Goal: Complete application form

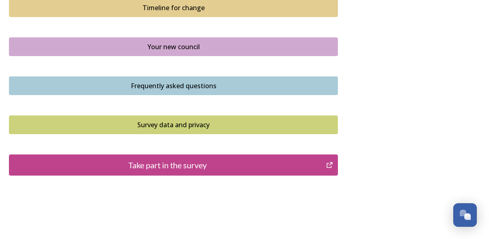
scroll to position [633, 0]
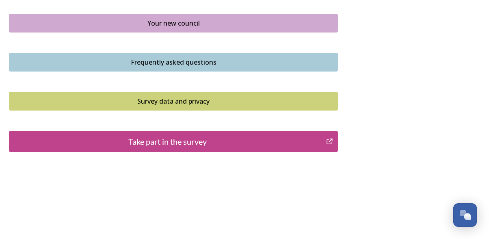
click at [202, 140] on div "Take part in the survey" at bounding box center [167, 141] width 308 height 12
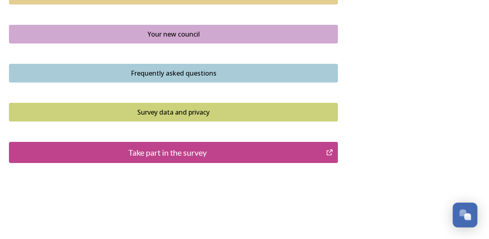
scroll to position [511, 0]
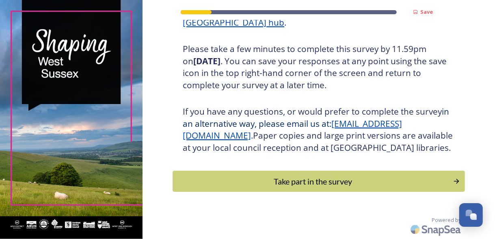
scroll to position [151, 0]
click at [334, 181] on div "Take part in the survey" at bounding box center [313, 181] width 275 height 12
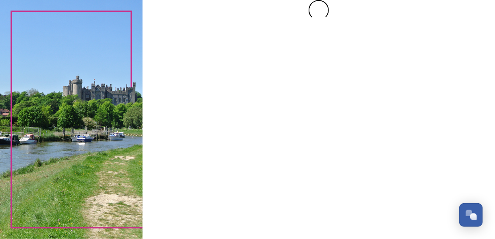
scroll to position [0, 0]
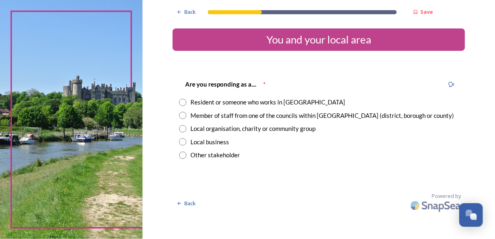
click at [182, 118] on input "radio" at bounding box center [182, 115] width 7 height 7
radio input "true"
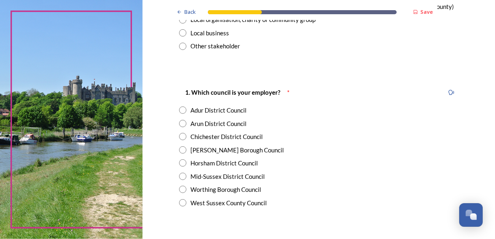
scroll to position [122, 0]
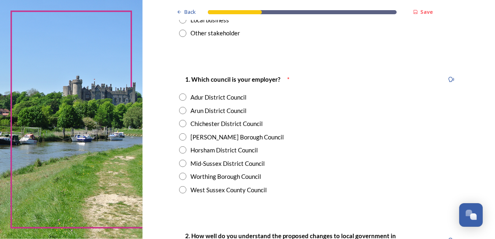
click at [182, 190] on input "radio" at bounding box center [182, 189] width 7 height 7
radio input "true"
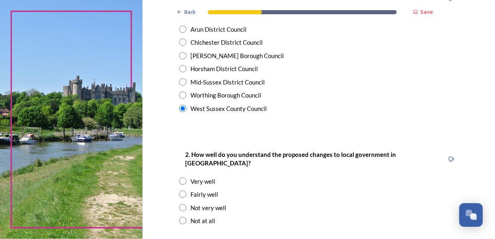
scroll to position [244, 0]
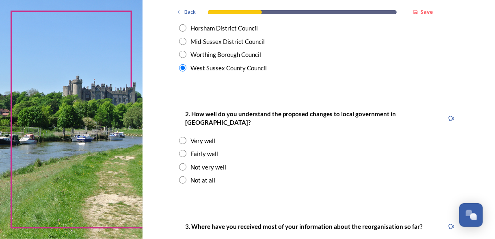
click at [179, 163] on input "radio" at bounding box center [182, 166] width 7 height 7
radio input "true"
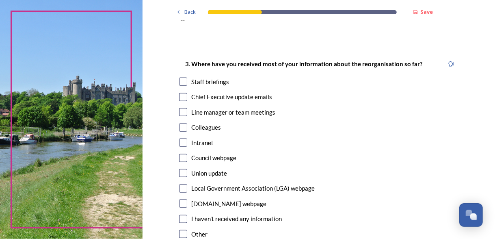
scroll to position [447, 0]
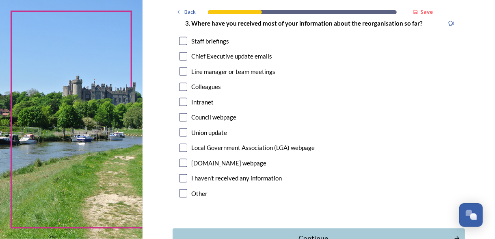
click at [180, 37] on input "checkbox" at bounding box center [183, 41] width 8 height 8
checkbox input "true"
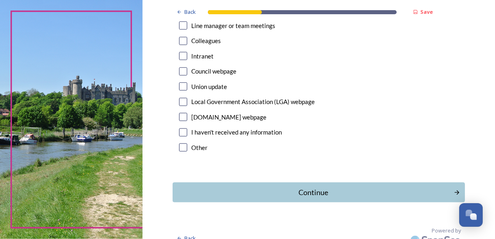
scroll to position [494, 0]
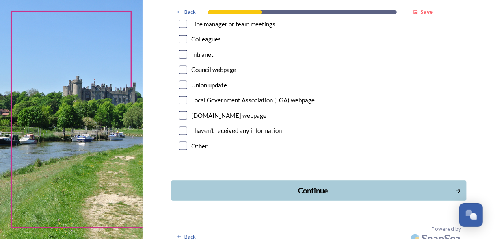
click at [314, 185] on div "Continue" at bounding box center [313, 190] width 275 height 11
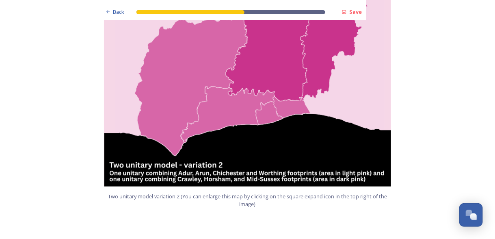
scroll to position [975, 0]
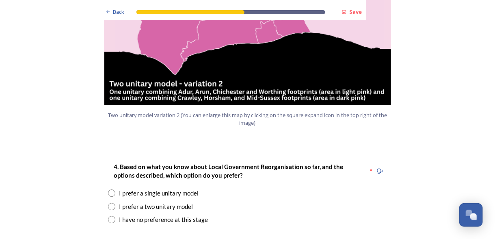
click at [110, 216] on input "radio" at bounding box center [111, 219] width 7 height 7
radio input "true"
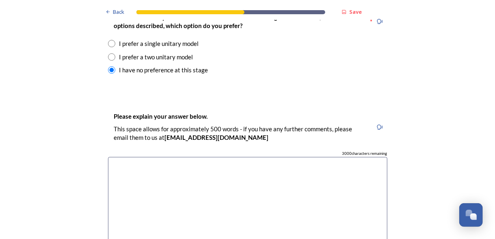
scroll to position [1137, 0]
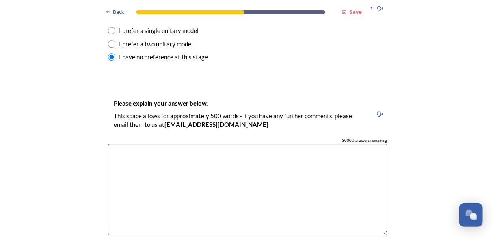
click at [171, 144] on textarea at bounding box center [247, 189] width 279 height 91
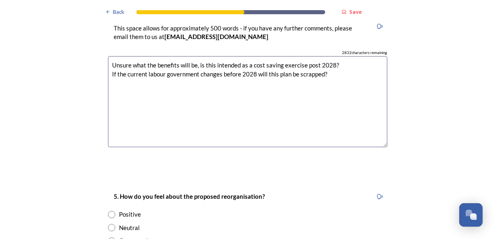
scroll to position [1259, 0]
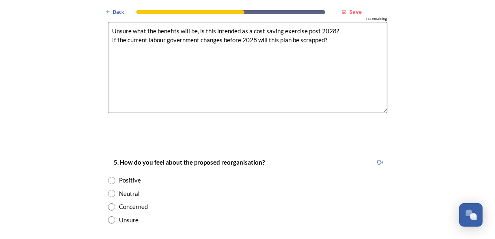
type textarea "Unsure what the benefits will be, is this intended as a cost saving exercise po…"
click at [109, 216] on input "radio" at bounding box center [111, 219] width 7 height 7
radio input "true"
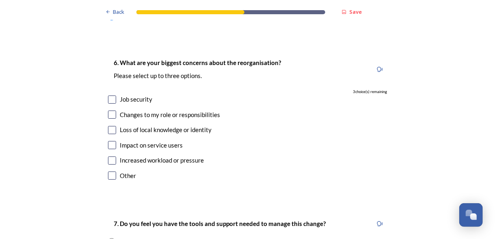
scroll to position [1422, 0]
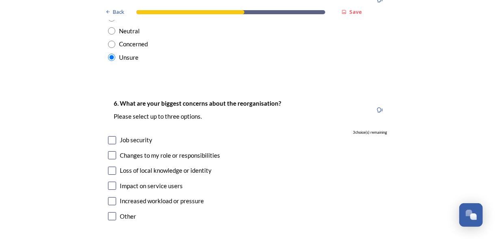
click at [109, 182] on input "checkbox" at bounding box center [112, 186] width 8 height 8
checkbox input "true"
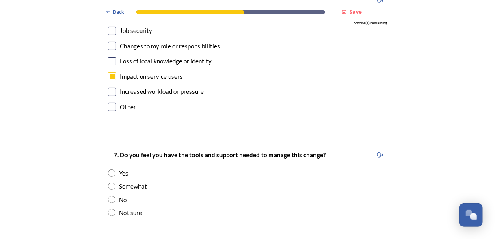
scroll to position [1543, 0]
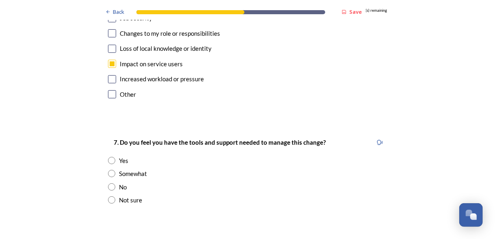
click at [109, 196] on input "radio" at bounding box center [111, 199] width 7 height 7
radio input "true"
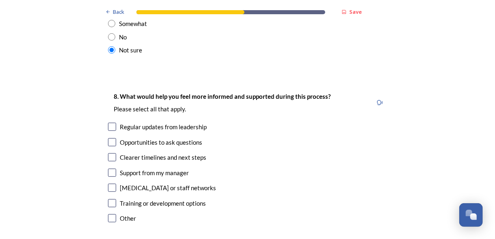
scroll to position [1706, 0]
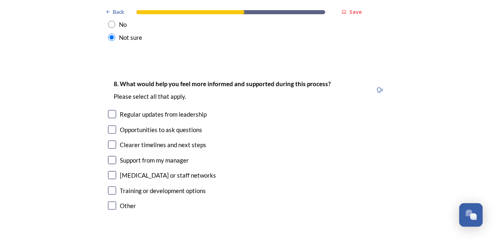
click at [110, 141] on input "checkbox" at bounding box center [112, 145] width 8 height 8
checkbox input "true"
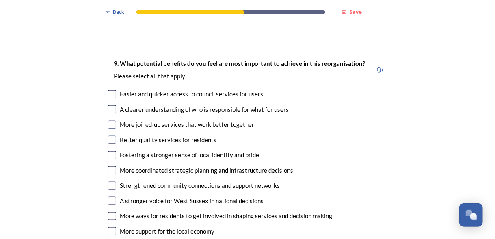
scroll to position [1909, 0]
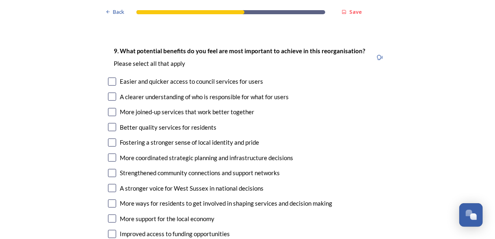
click at [110, 78] on input "checkbox" at bounding box center [112, 82] width 8 height 8
checkbox input "true"
click at [108, 93] on input "checkbox" at bounding box center [112, 97] width 8 height 8
checkbox input "true"
click at [110, 108] on input "checkbox" at bounding box center [112, 112] width 8 height 8
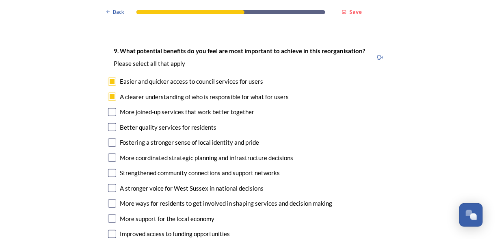
checkbox input "true"
click at [110, 123] on input "checkbox" at bounding box center [112, 127] width 8 height 8
checkbox input "true"
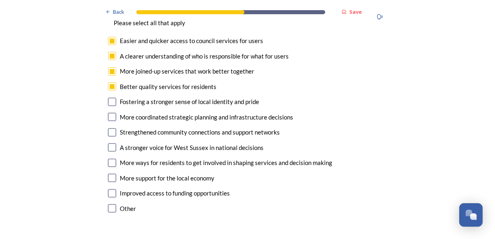
click at [110, 113] on input "checkbox" at bounding box center [112, 117] width 8 height 8
checkbox input "true"
click at [110, 128] on input "checkbox" at bounding box center [112, 132] width 8 height 8
checkbox input "true"
click at [110, 174] on input "checkbox" at bounding box center [112, 178] width 8 height 8
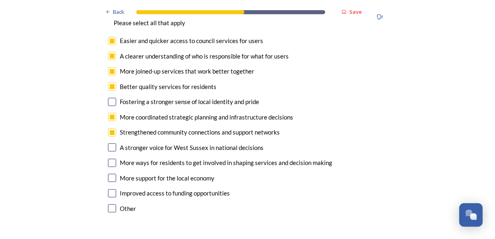
checkbox input "true"
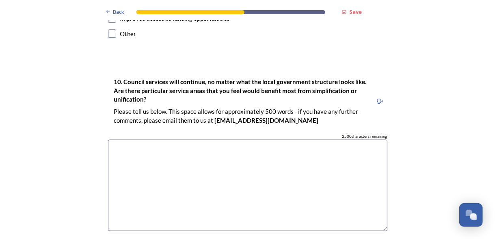
scroll to position [2112, 0]
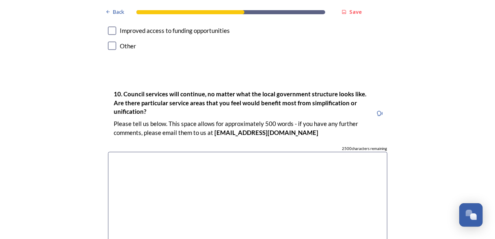
click at [110, 152] on textarea at bounding box center [247, 197] width 279 height 91
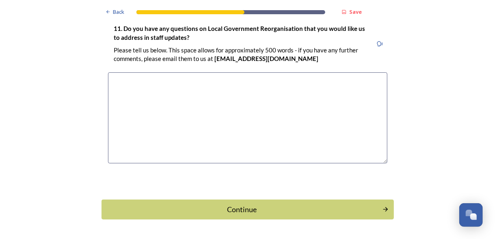
scroll to position [2378, 0]
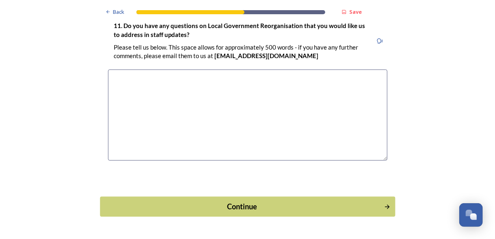
type textarea "Better data quality and support from IT suppliers"
click at [264, 201] on div "Continue" at bounding box center [241, 206] width 275 height 11
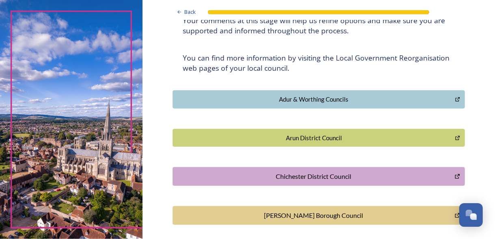
scroll to position [122, 0]
